Goal: Task Accomplishment & Management: Use online tool/utility

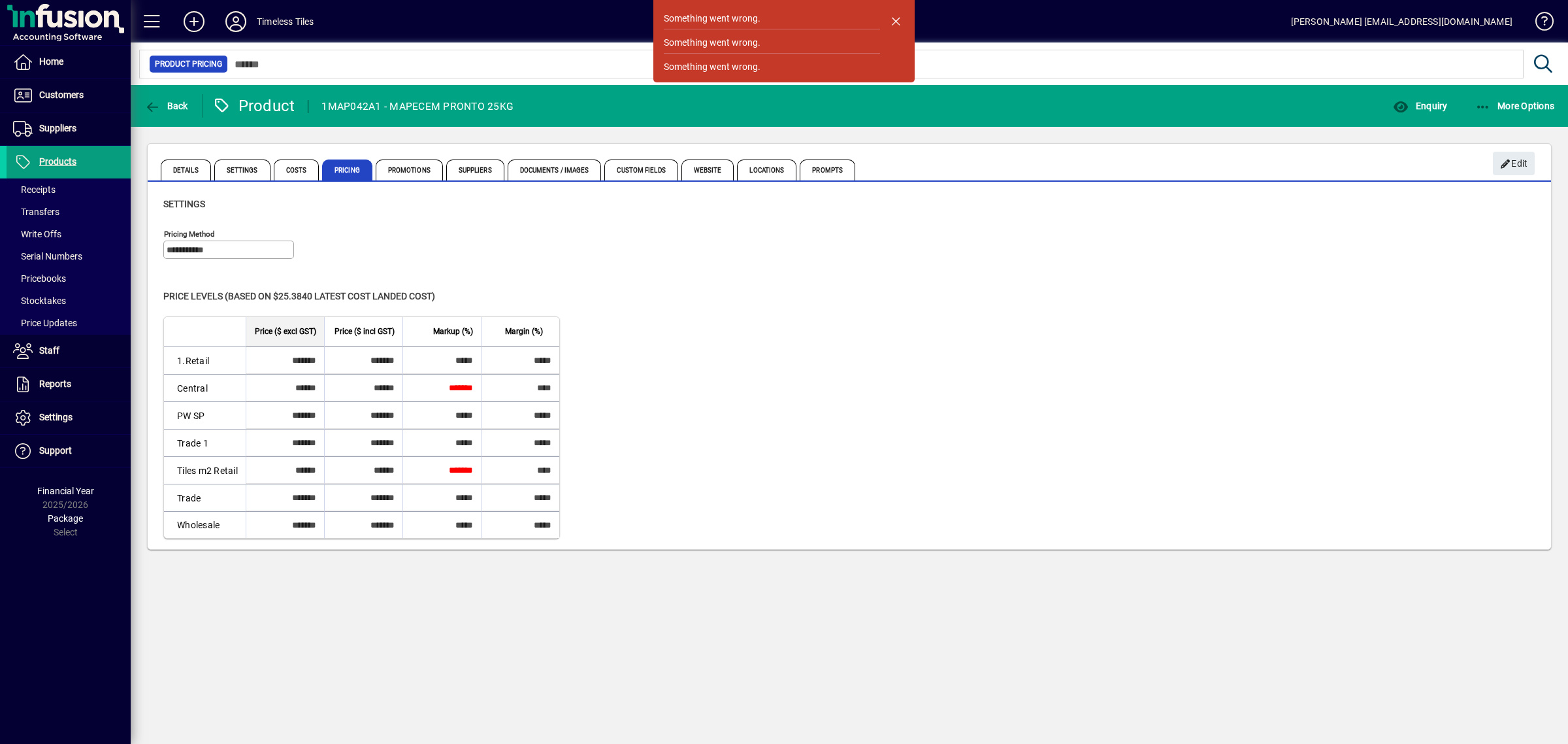
click at [1134, 365] on div "Level Price ($ excl GST) Price ($ incl GST) Markup (%) Margin (%) 1.Retail ****…" at bounding box center [849, 427] width 1372 height 222
click at [823, 294] on div "Price levels (based on $25.3840 Latest cost landed cost)" at bounding box center [849, 296] width 1372 height 14
click at [885, 293] on div "Price levels (based on $25.3840 Latest cost landed cost)" at bounding box center [849, 296] width 1372 height 14
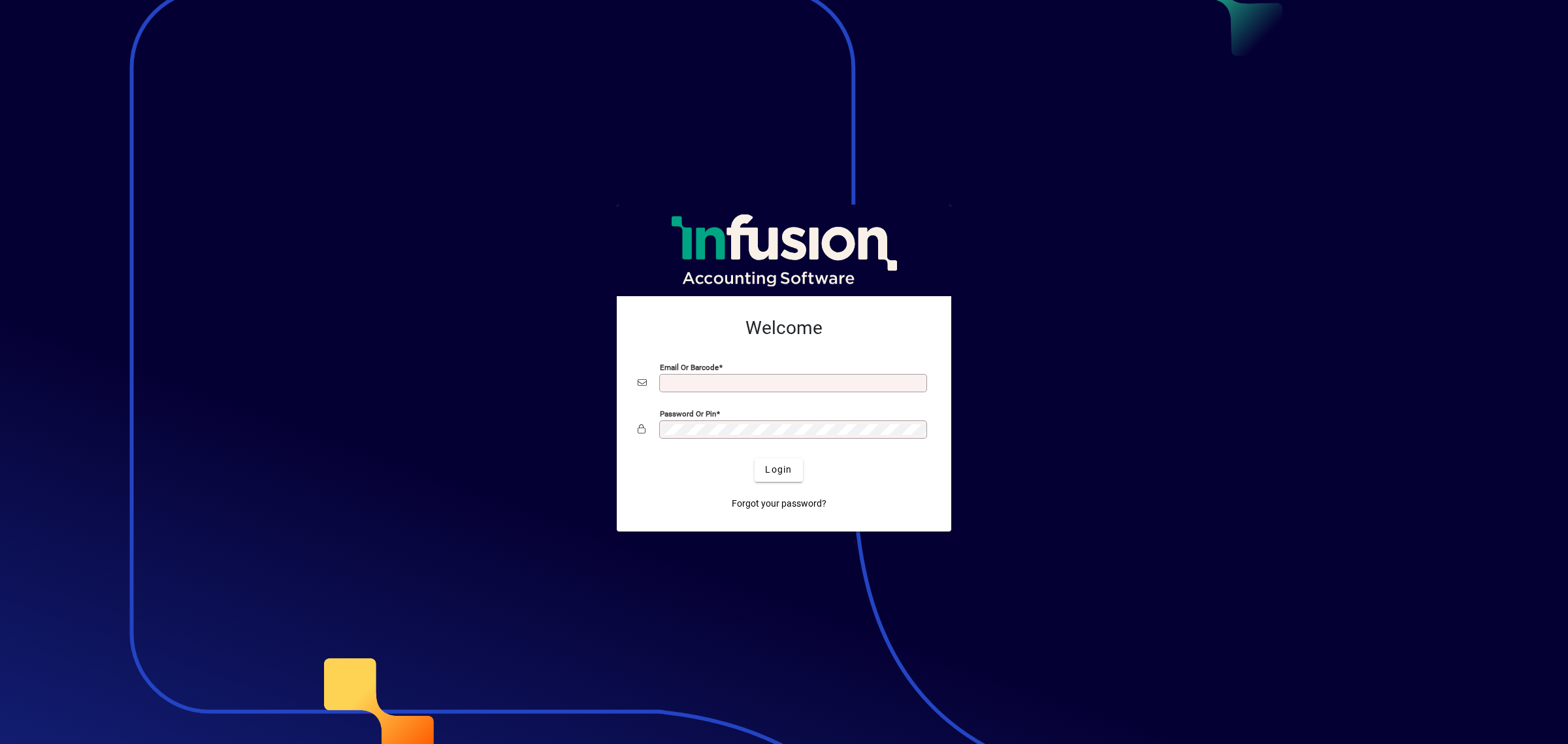
type input "**********"
click at [778, 487] on div "Forgot your password?" at bounding box center [778, 498] width 292 height 34
click at [778, 475] on span "Login" at bounding box center [778, 469] width 27 height 14
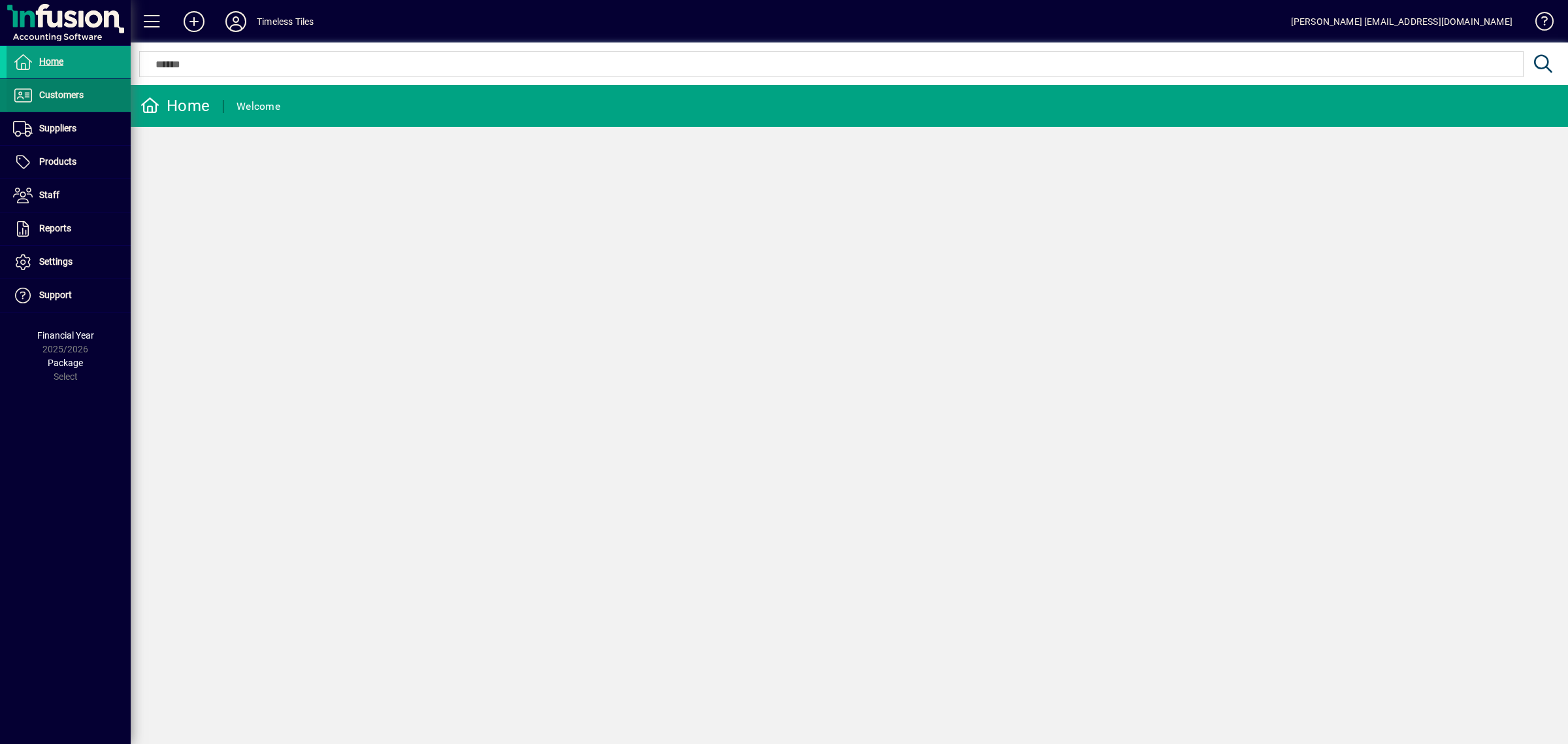
click at [58, 83] on span at bounding box center [68, 95] width 124 height 32
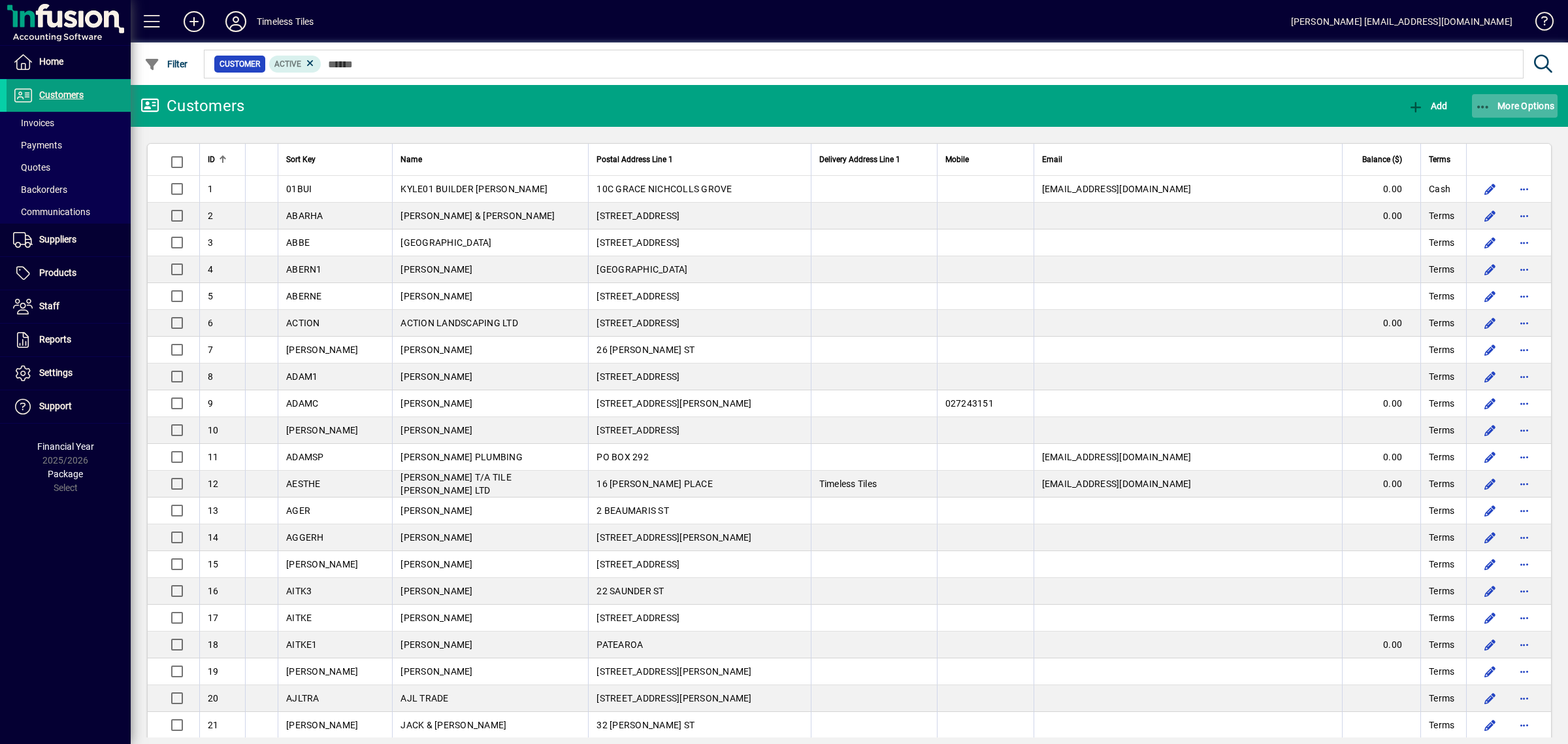
click at [1516, 103] on span "More Options" at bounding box center [1514, 106] width 79 height 10
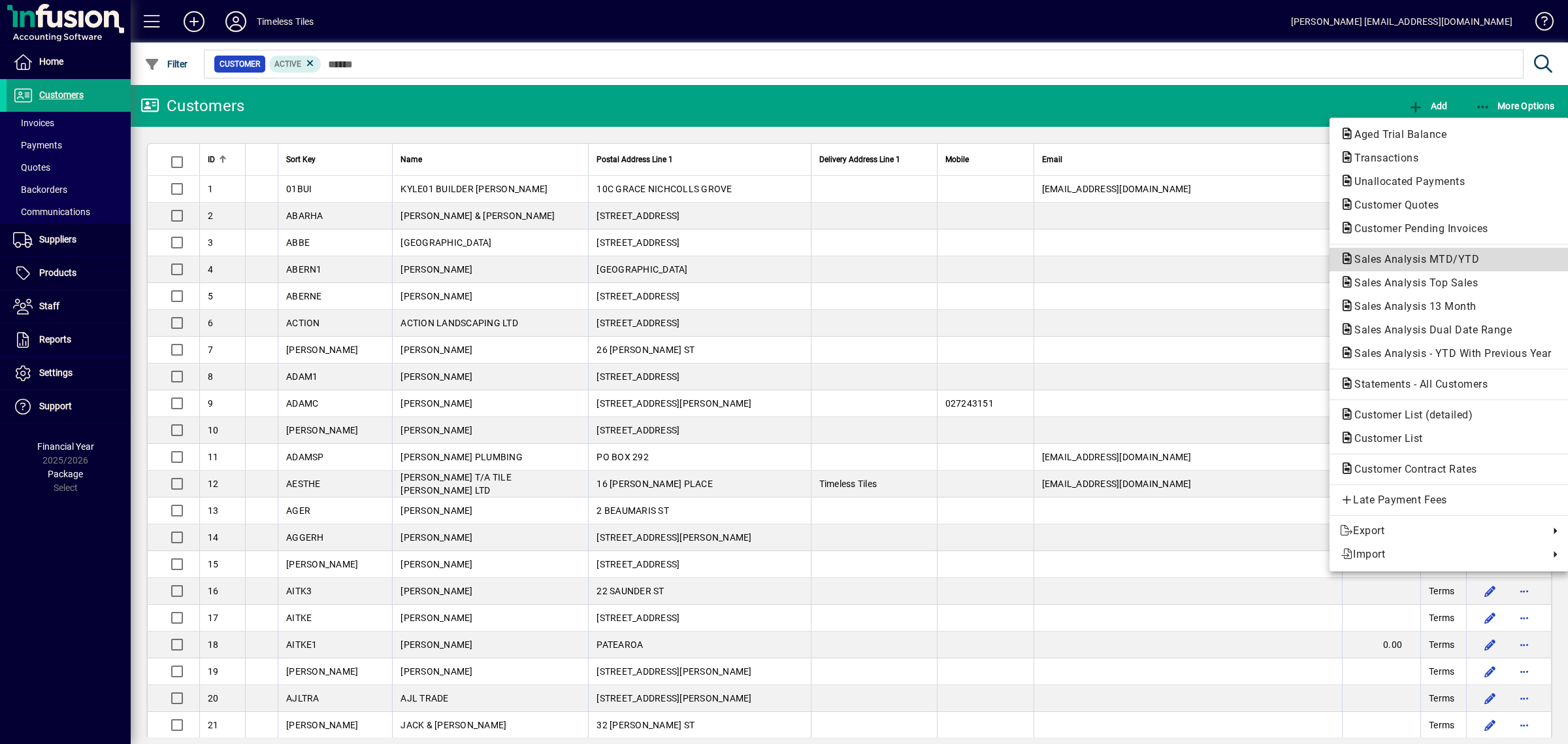
click at [1387, 255] on span "Sales Analysis MTD/YTD" at bounding box center [1413, 259] width 146 height 12
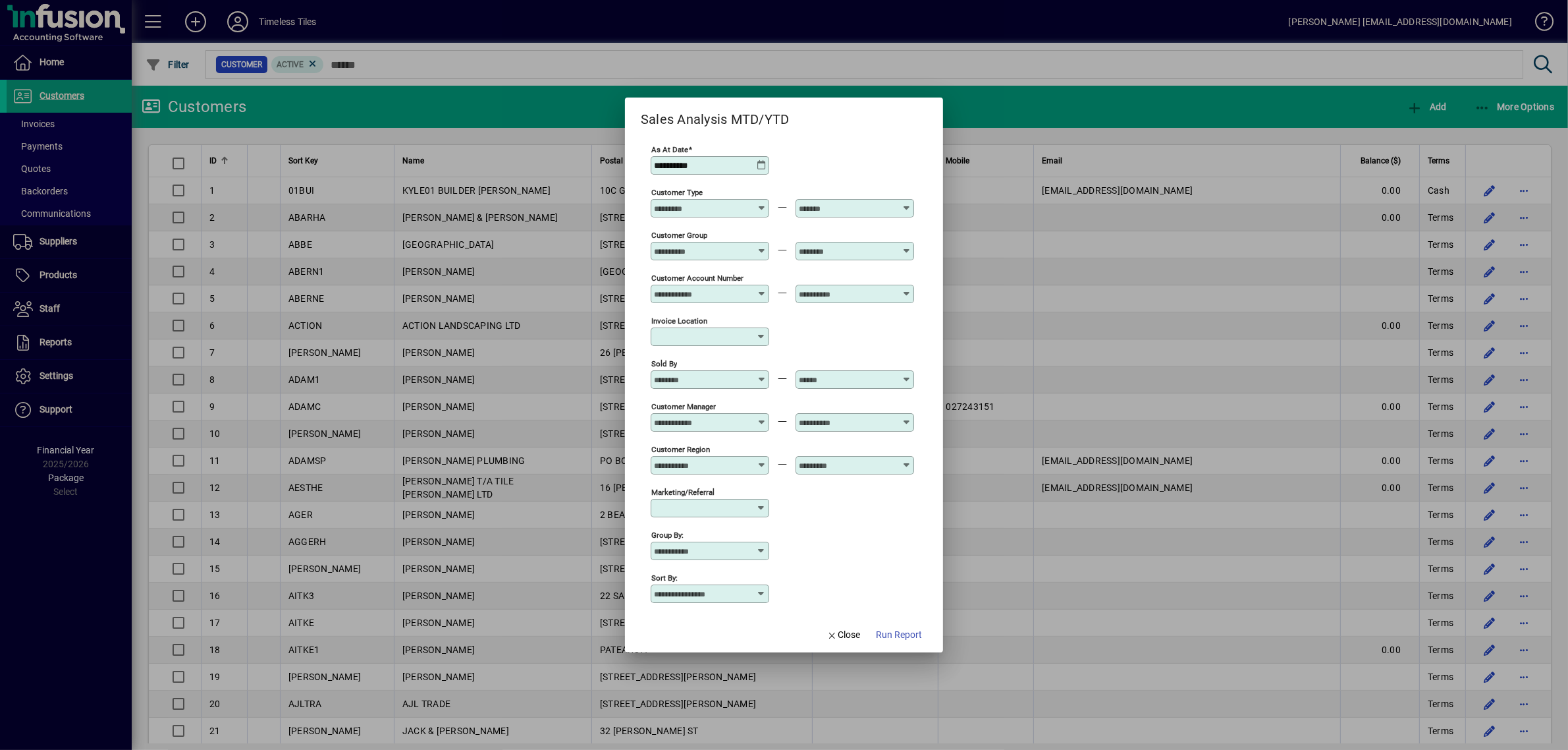
click at [909, 630] on span "Run Report" at bounding box center [899, 634] width 46 height 14
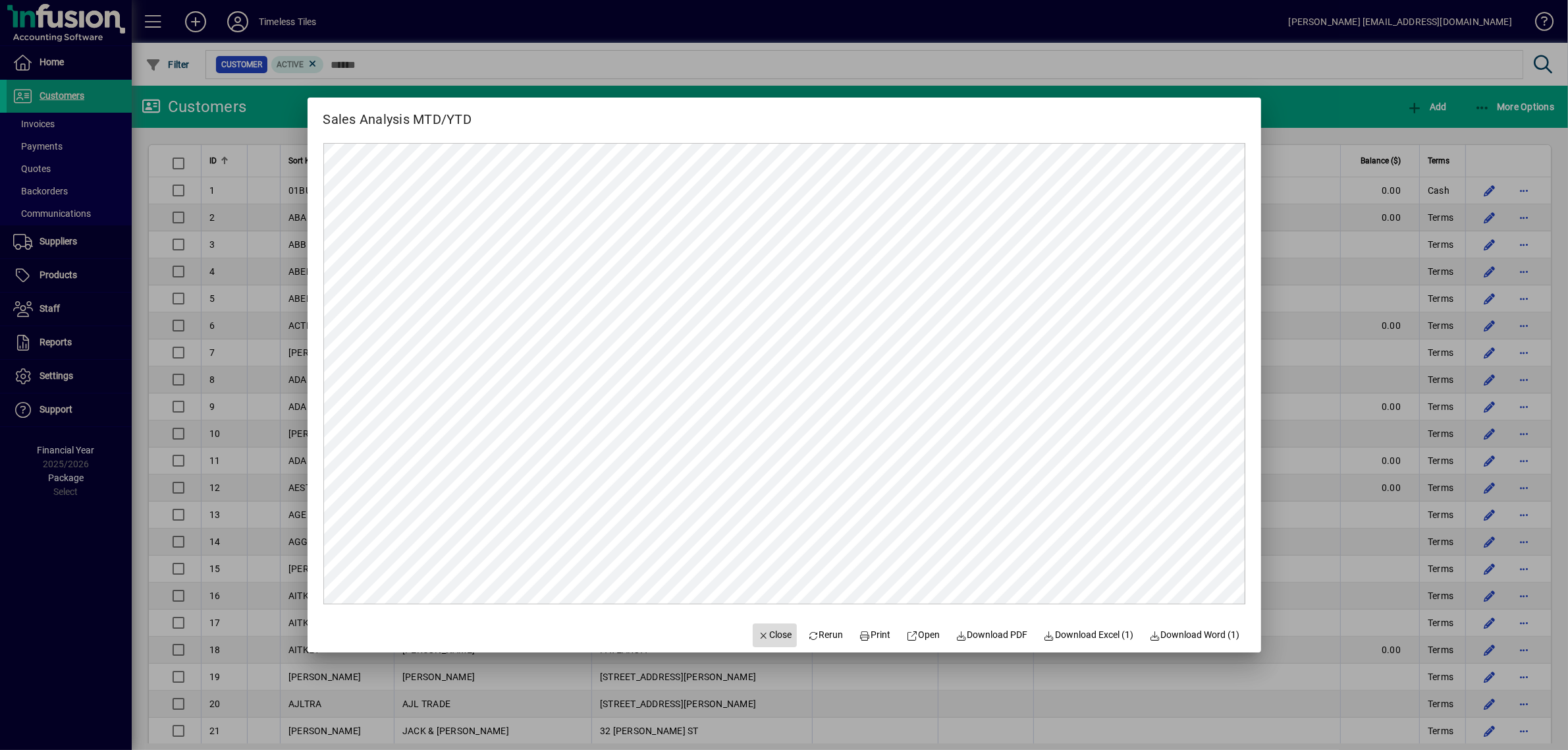
click at [759, 639] on span "Close" at bounding box center [776, 634] width 34 height 14
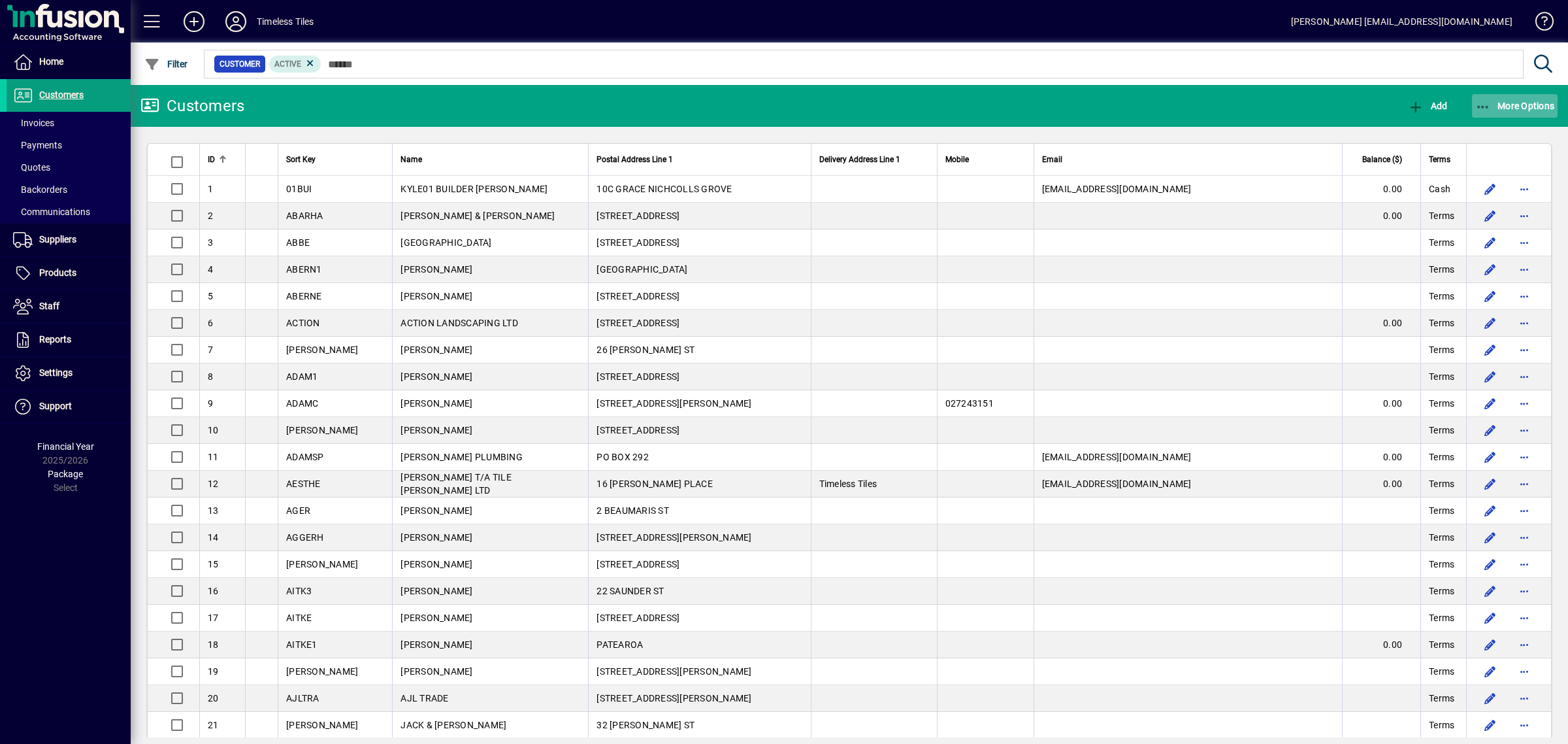
click at [1520, 108] on span "More Options" at bounding box center [1514, 106] width 79 height 10
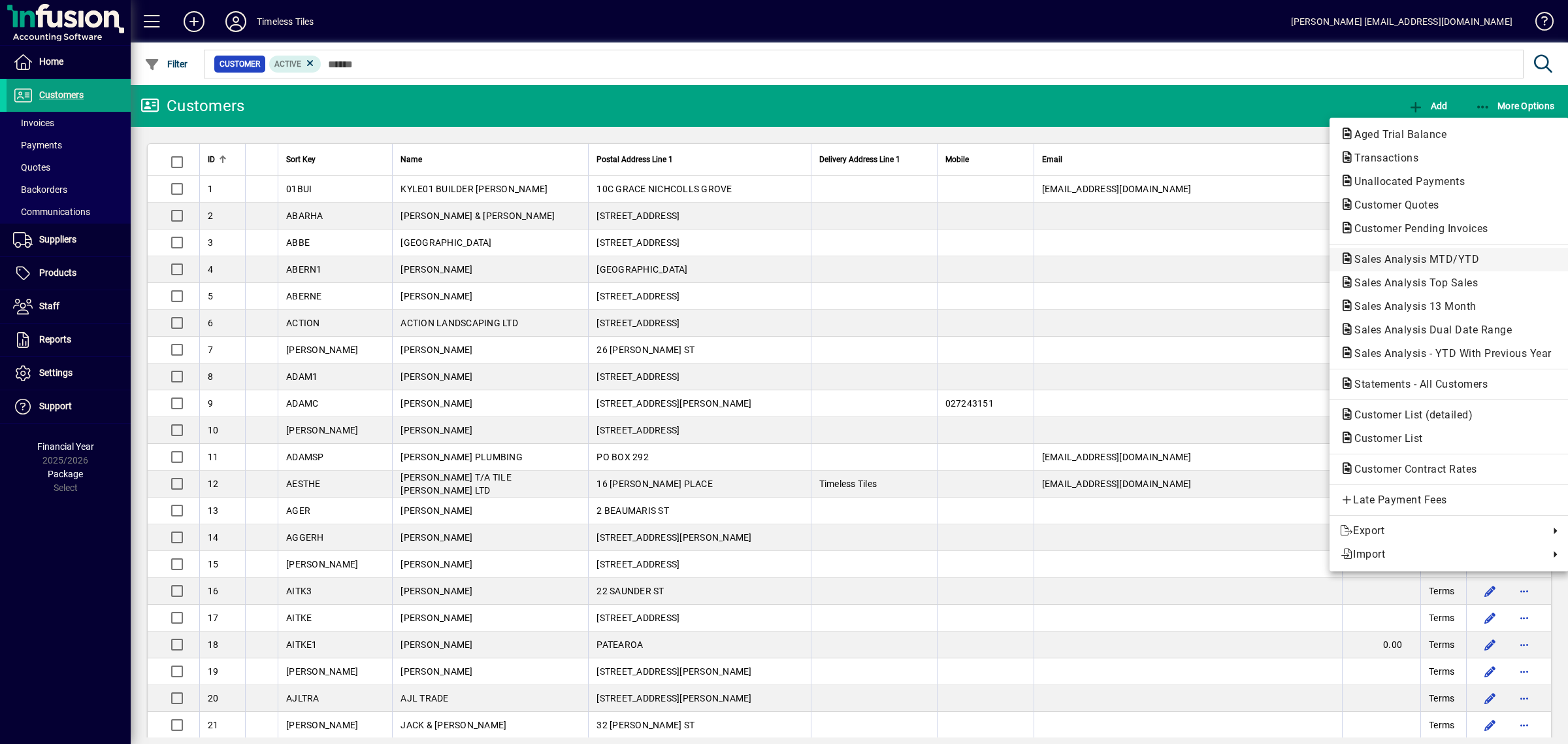
click at [1419, 256] on span "Sales Analysis MTD/YTD" at bounding box center [1413, 259] width 146 height 12
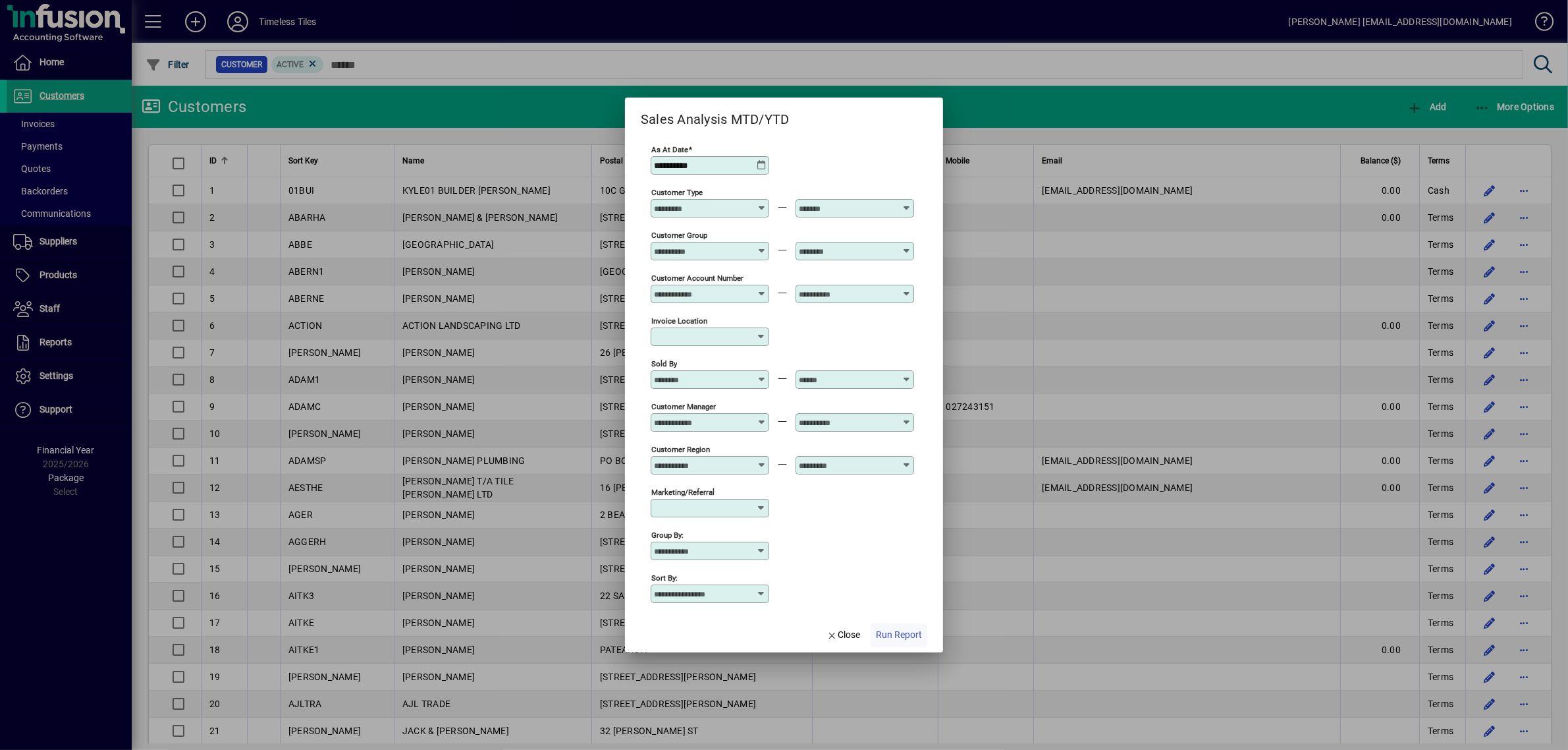
type input "**********"
click at [896, 634] on span "Run Report" at bounding box center [899, 634] width 46 height 14
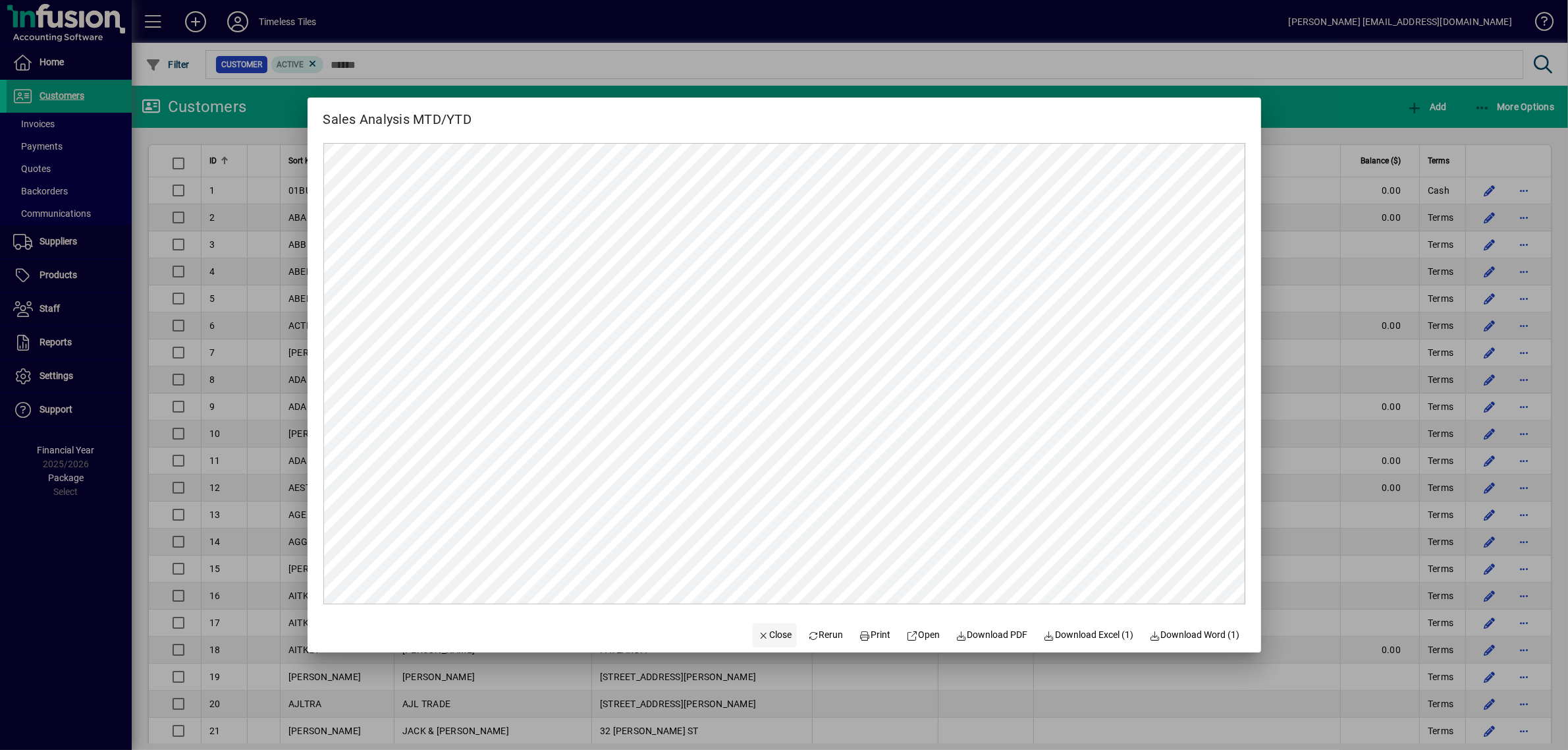
click at [767, 633] on span "Close" at bounding box center [776, 634] width 34 height 14
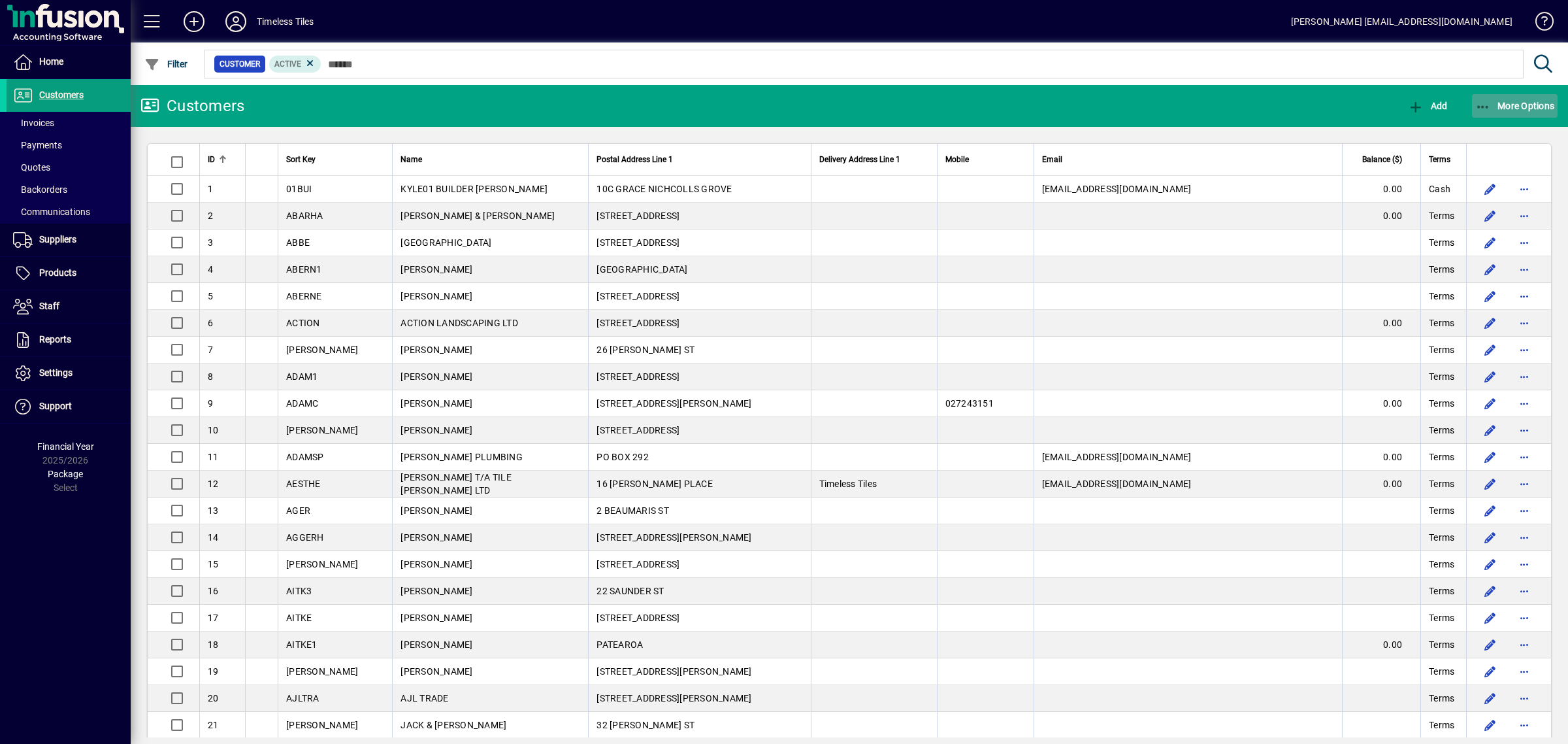
click at [1527, 94] on span "button" at bounding box center [1515, 106] width 86 height 32
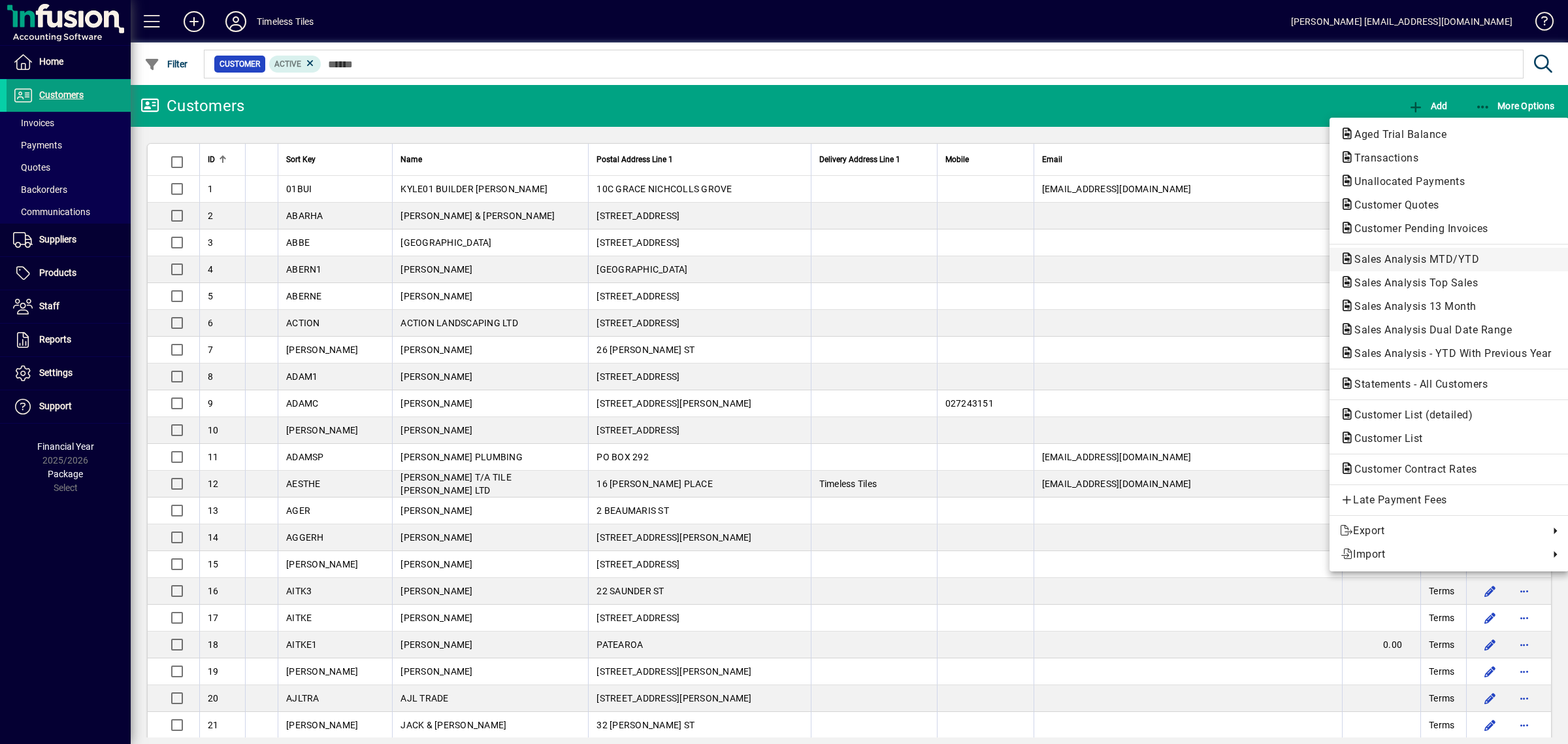
click at [1410, 259] on span "Sales Analysis MTD/YTD" at bounding box center [1413, 259] width 146 height 12
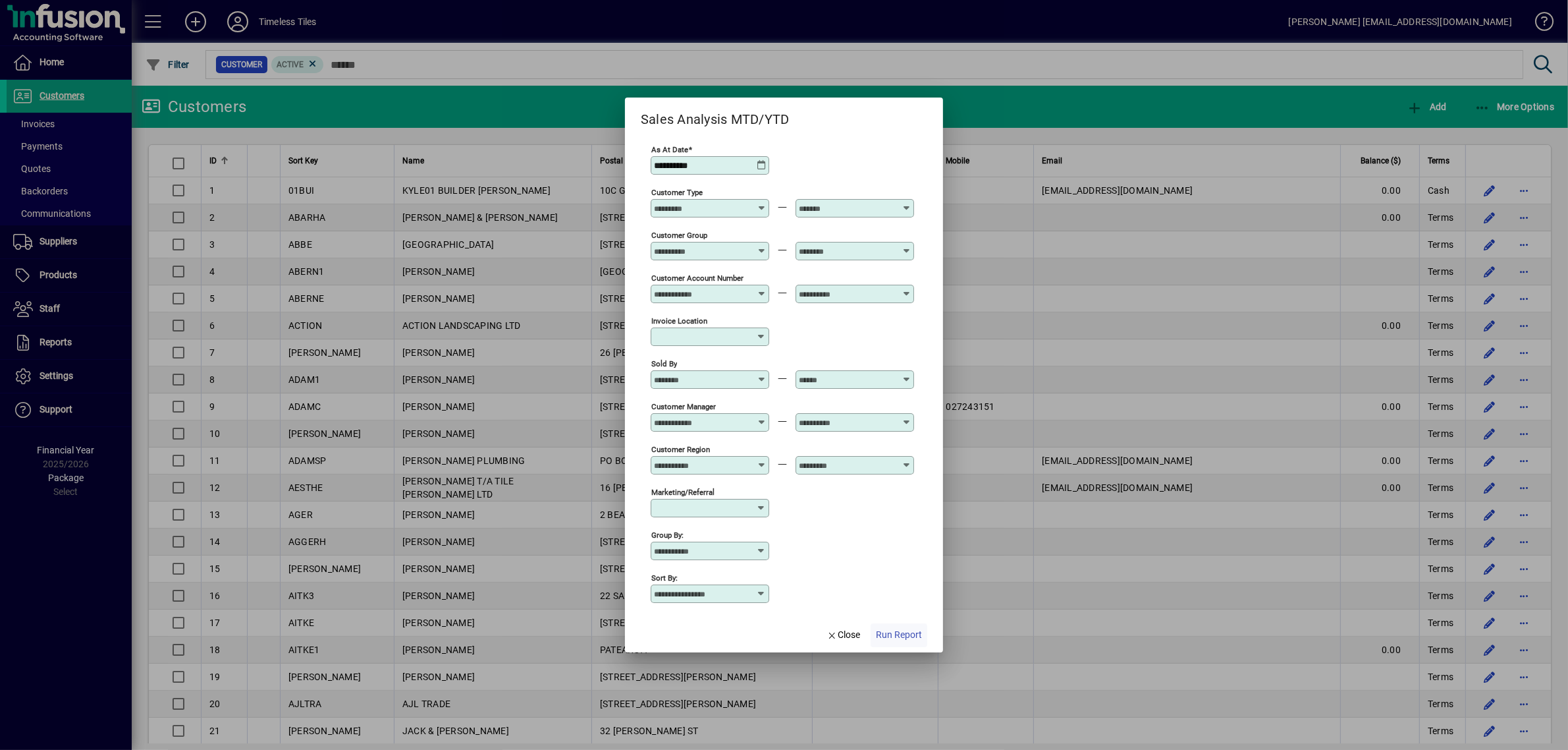
click at [896, 633] on span "Run Report" at bounding box center [899, 634] width 46 height 14
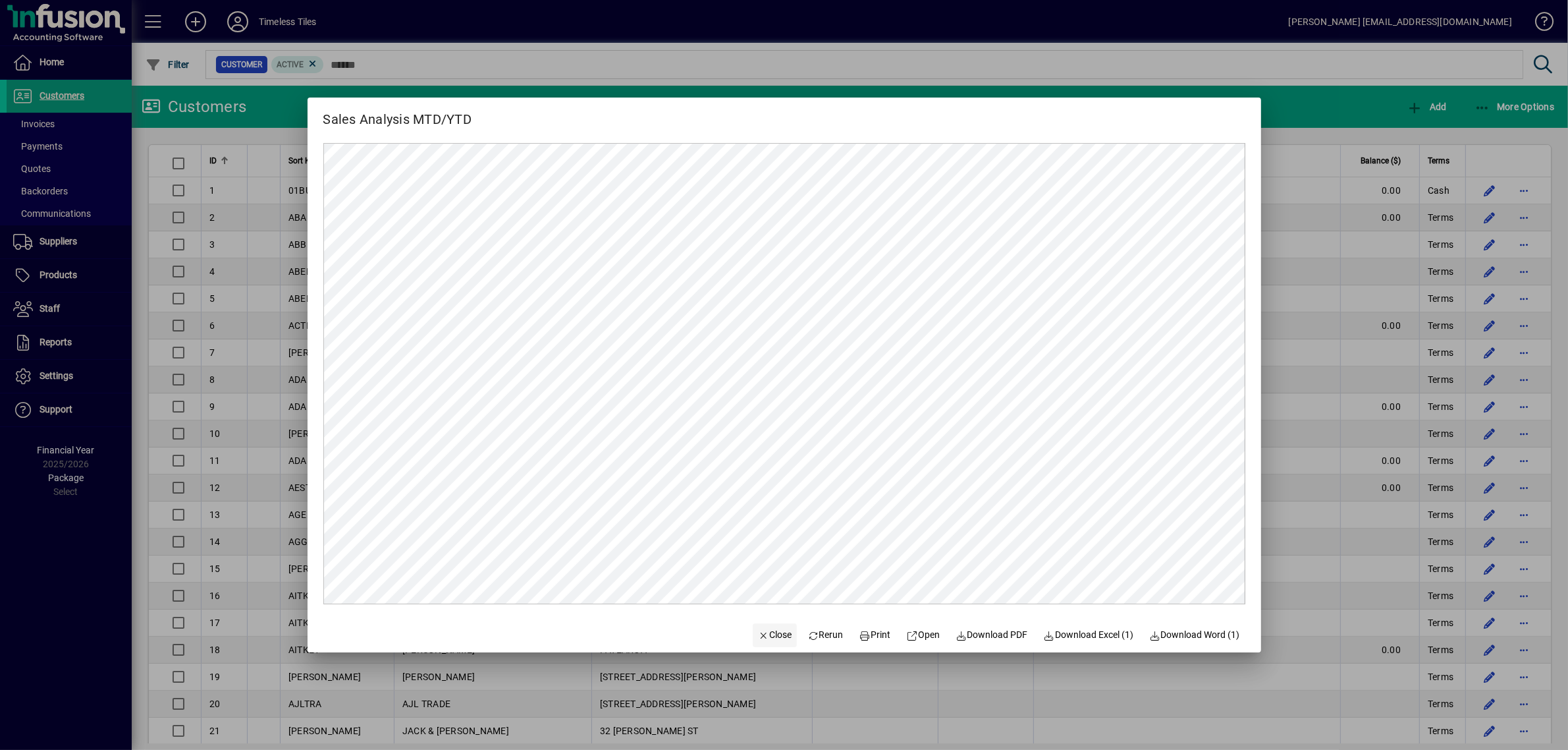
click at [772, 628] on span "Close" at bounding box center [776, 634] width 34 height 14
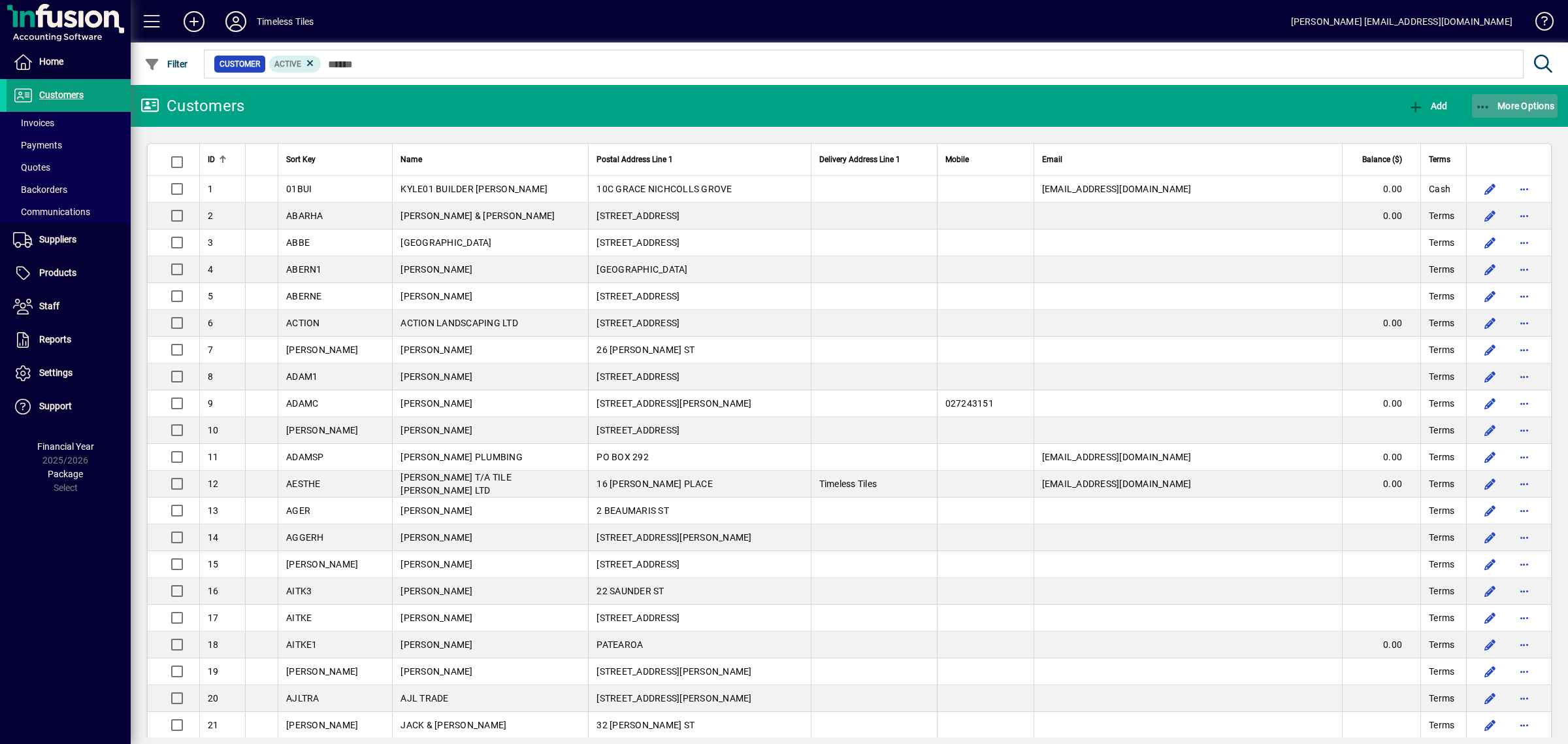
click at [1514, 109] on span "More Options" at bounding box center [1514, 106] width 79 height 10
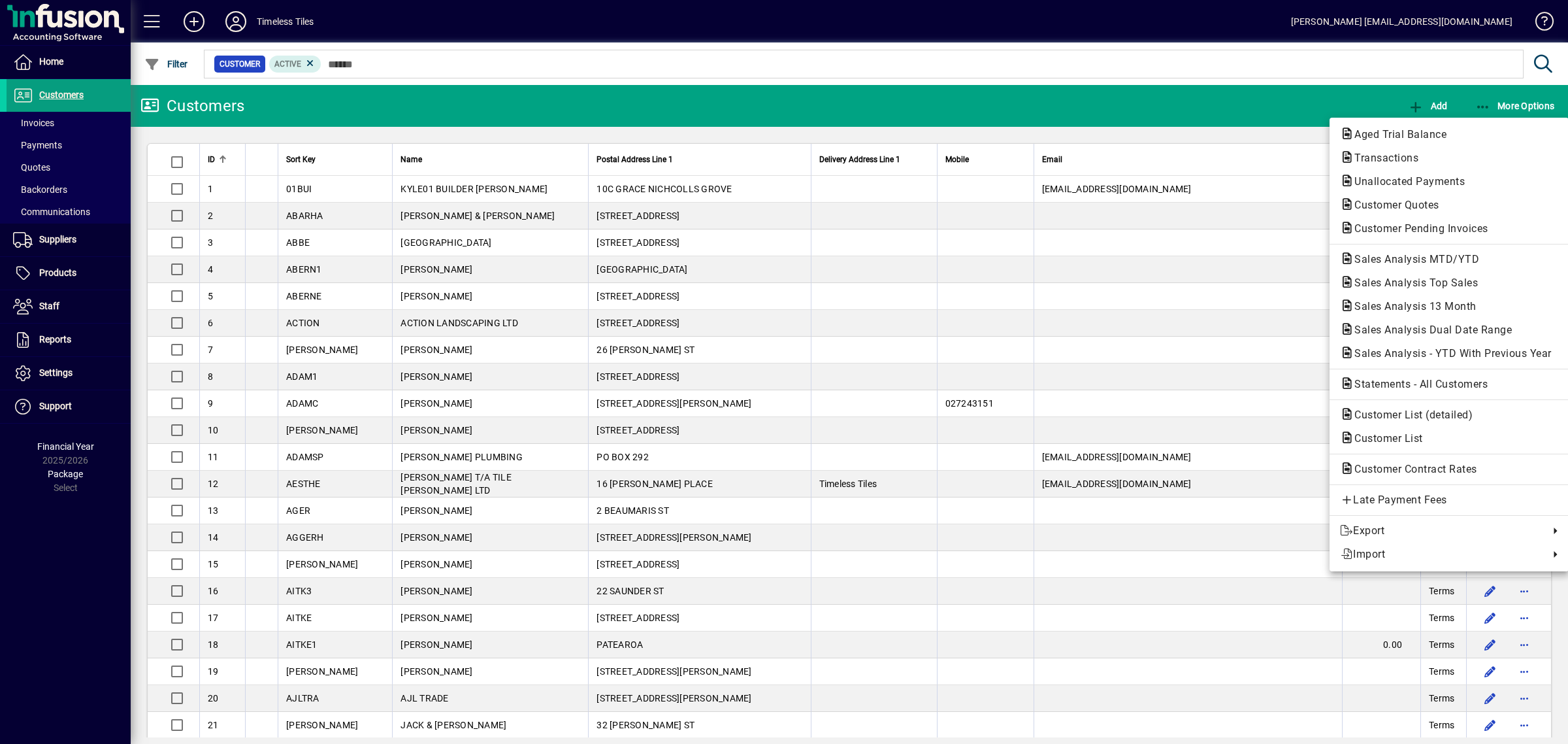
click at [1112, 278] on div at bounding box center [784, 372] width 1568 height 744
